Goal: Information Seeking & Learning: Learn about a topic

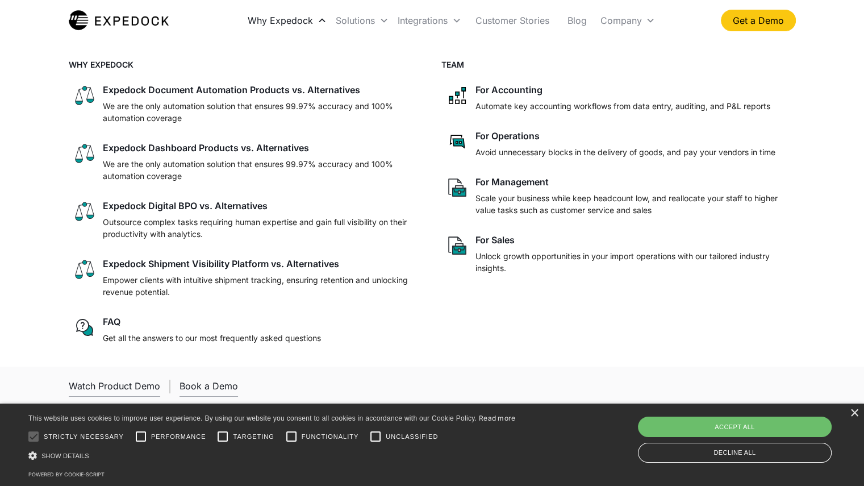
click at [305, 20] on div "Why Expedock" at bounding box center [280, 20] width 65 height 11
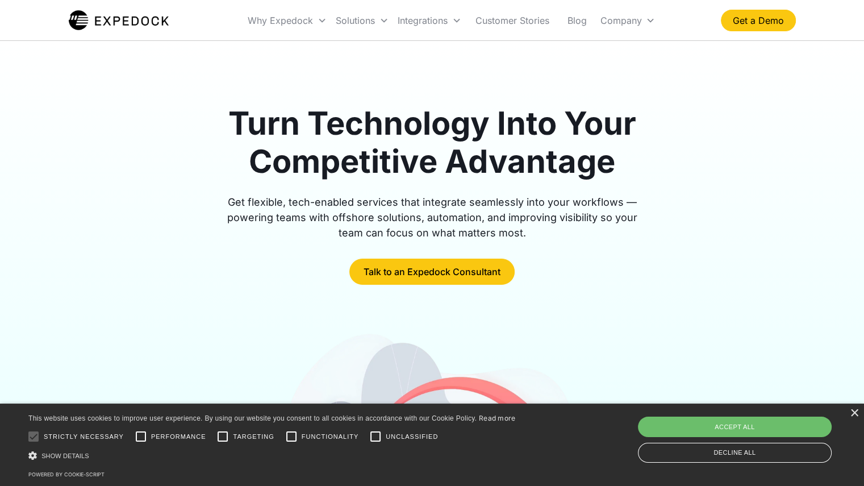
click at [112, 11] on img "home" at bounding box center [119, 20] width 101 height 23
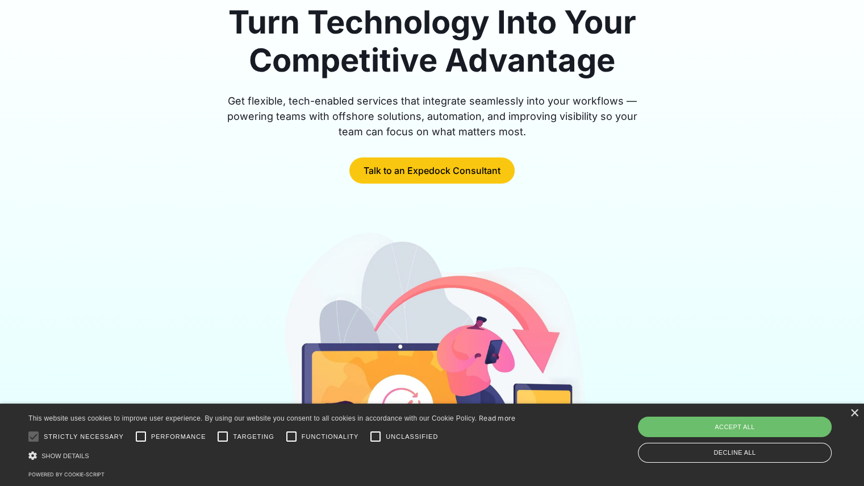
scroll to position [284, 0]
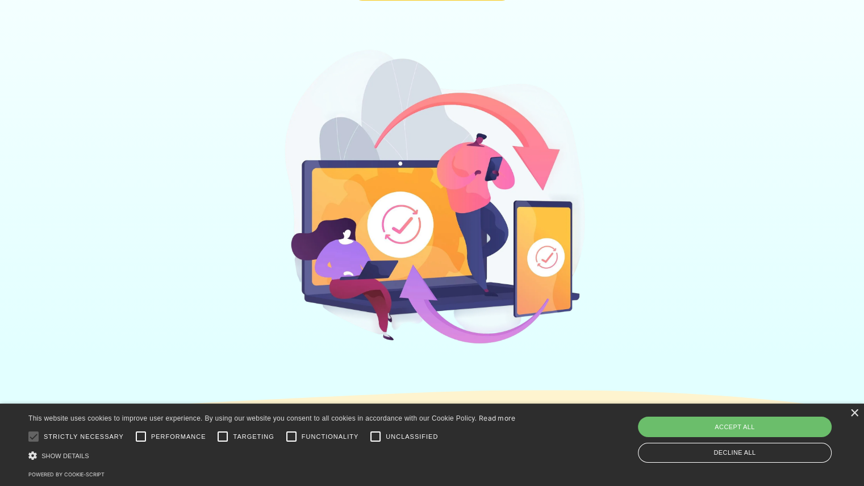
click at [752, 441] on div "Save & Close Accept all Decline all" at bounding box center [735, 440] width 202 height 52
drag, startPoint x: 761, startPoint y: 429, endPoint x: 758, endPoint y: 423, distance: 6.4
click at [761, 428] on div "Accept all" at bounding box center [735, 426] width 194 height 20
checkbox input "true"
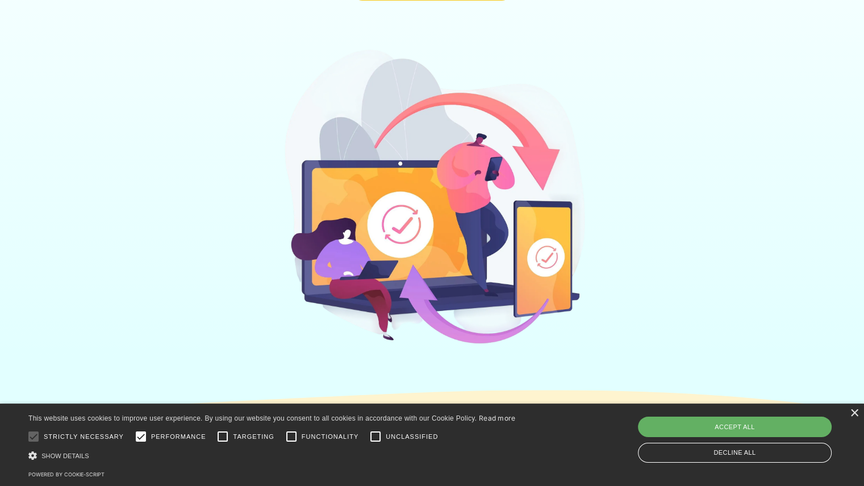
checkbox input "true"
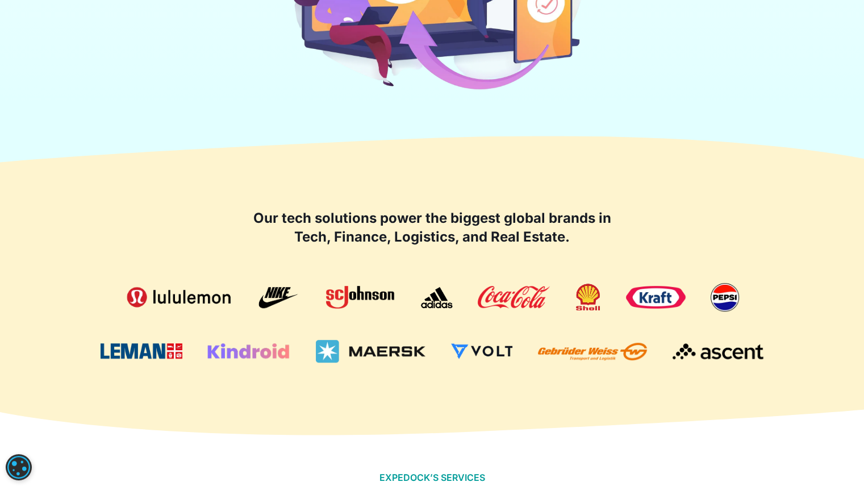
scroll to position [625, 0]
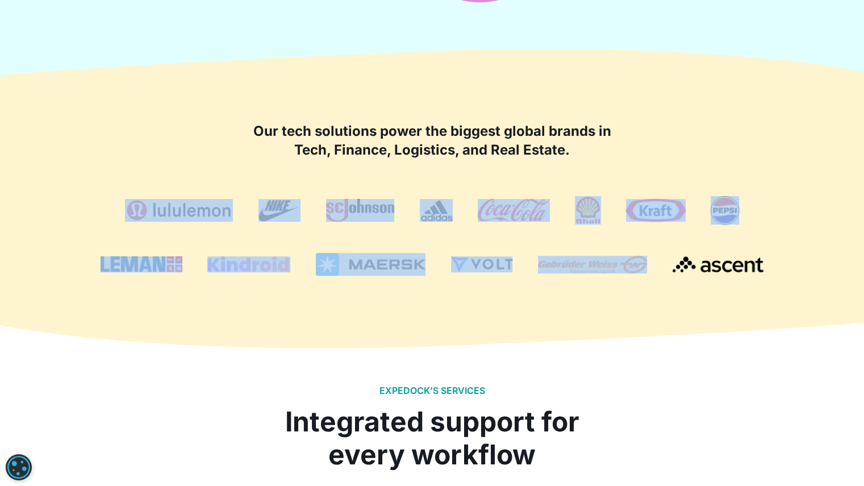
drag, startPoint x: 83, startPoint y: 201, endPoint x: 757, endPoint y: 306, distance: 682.1
click at [757, 306] on div "Our tech solutions power the biggest global brands in Tech, Finance, Logistics,…" at bounding box center [432, 198] width 727 height 245
click at [728, 306] on div "Our tech solutions power the biggest global brands in Tech, Finance, Logistics,…" at bounding box center [432, 198] width 727 height 245
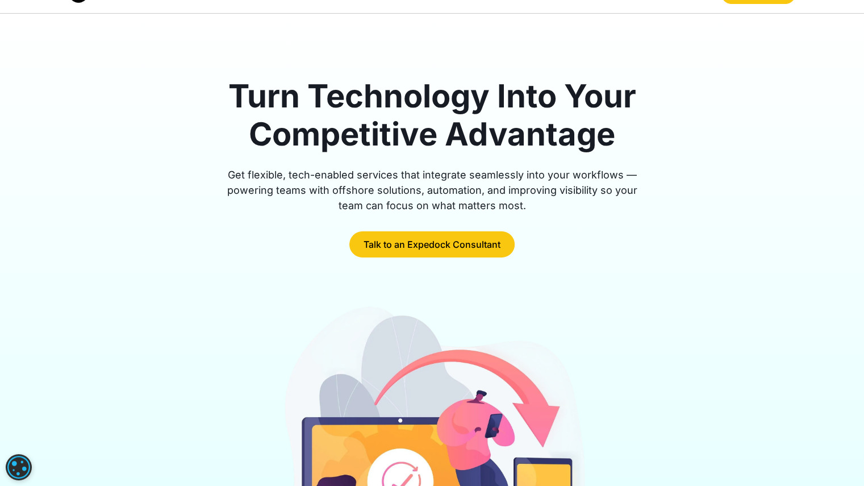
scroll to position [0, 0]
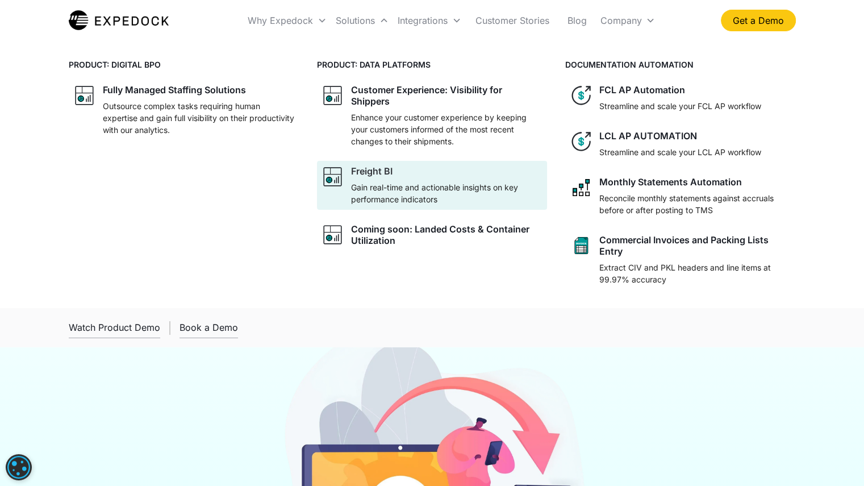
click at [389, 186] on p "Gain real-time and actionable insights on key performance indicators" at bounding box center [446, 193] width 191 height 24
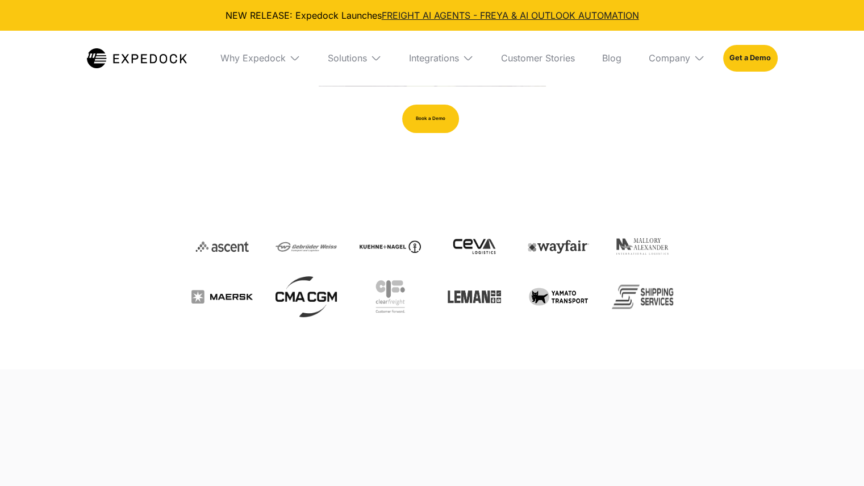
scroll to position [398, 0]
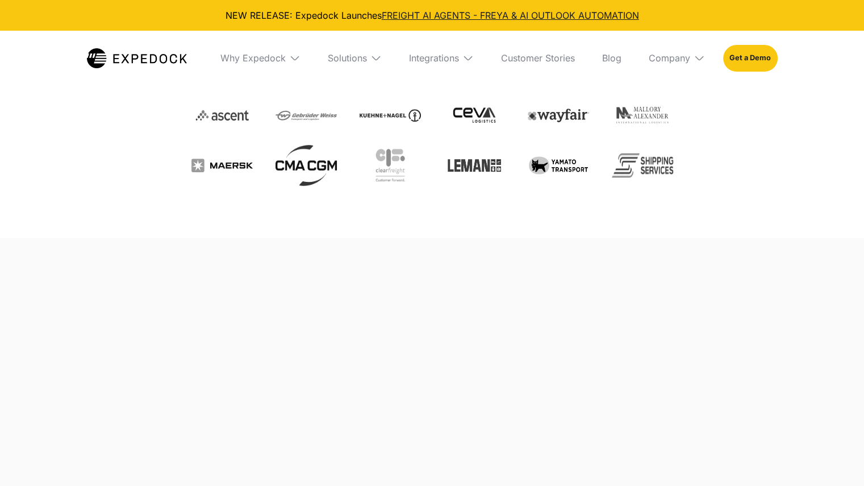
select select
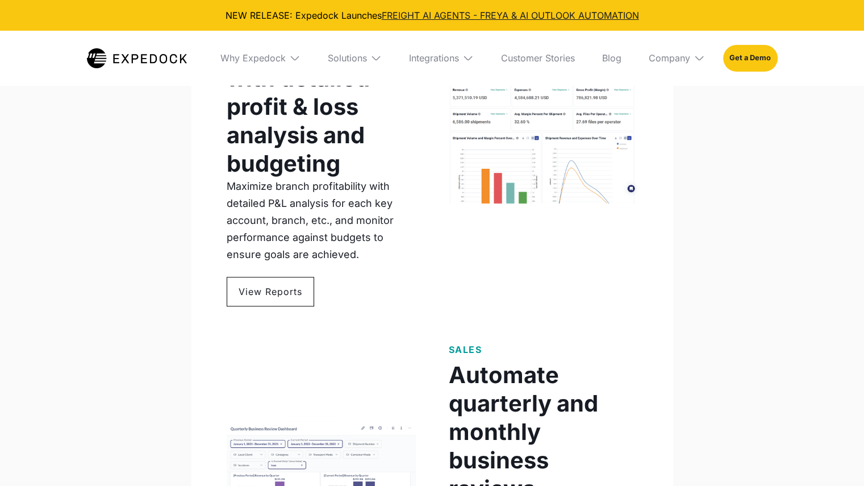
scroll to position [1193, 0]
